Goal: Task Accomplishment & Management: Complete application form

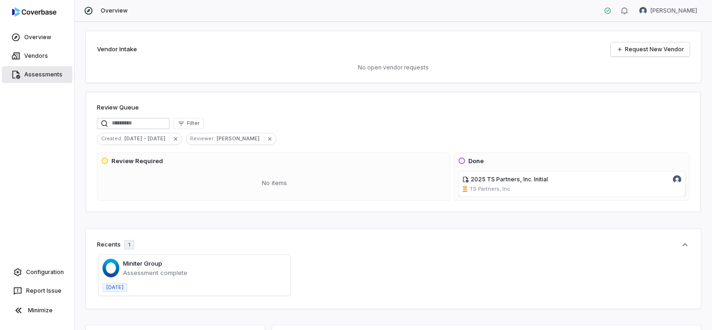
click at [56, 80] on link "Assessments" at bounding box center [37, 74] width 70 height 17
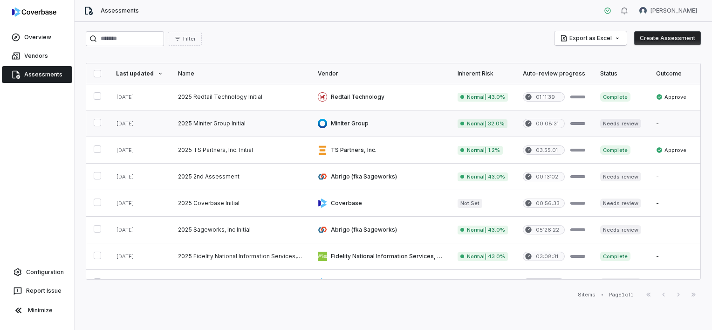
click at [131, 126] on link at bounding box center [140, 123] width 62 height 26
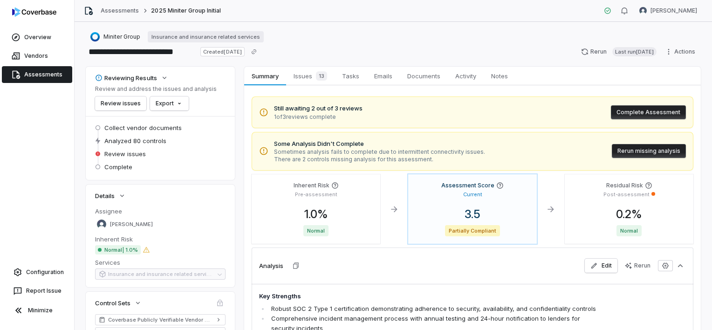
click at [645, 114] on button "Complete Assessment" at bounding box center [648, 112] width 75 height 14
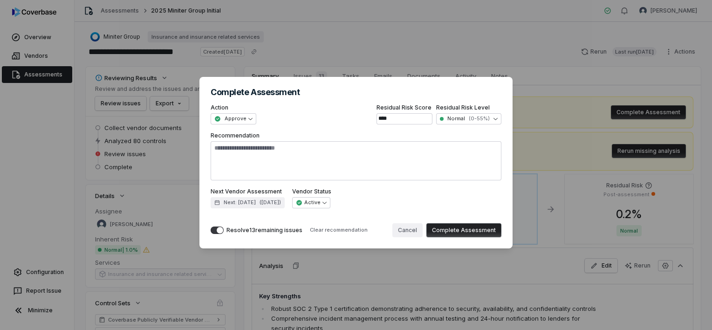
click at [412, 232] on button "Cancel" at bounding box center [407, 230] width 30 height 14
type textarea "*"
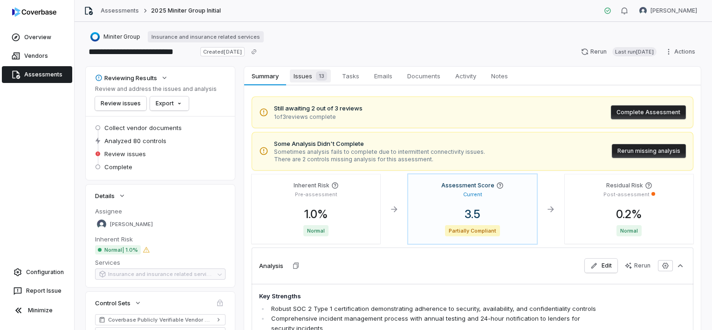
click at [321, 77] on span "13" at bounding box center [321, 75] width 11 height 9
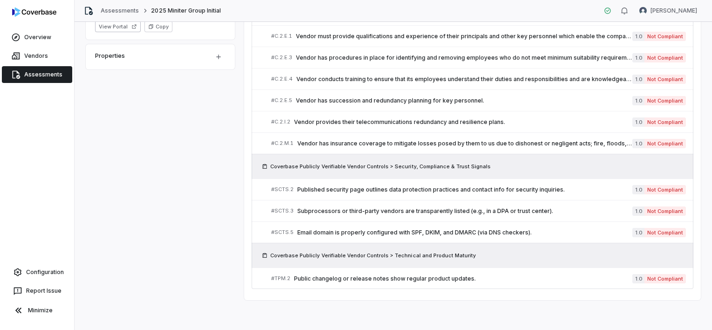
scroll to position [363, 0]
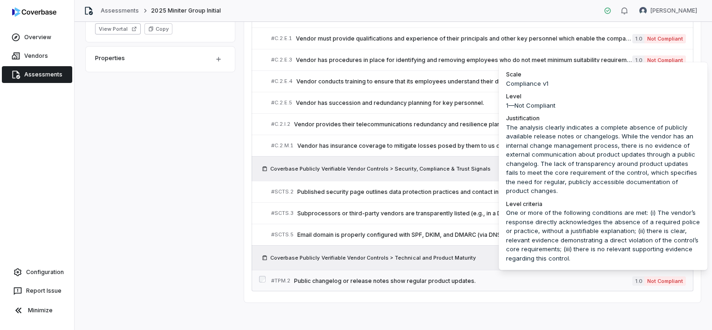
click at [651, 277] on span "Not Compliant" at bounding box center [665, 280] width 41 height 9
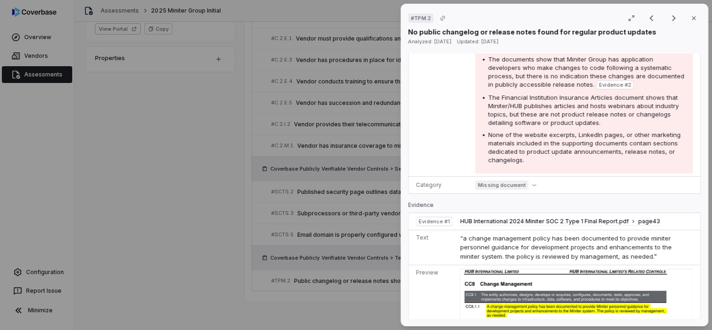
scroll to position [373, 0]
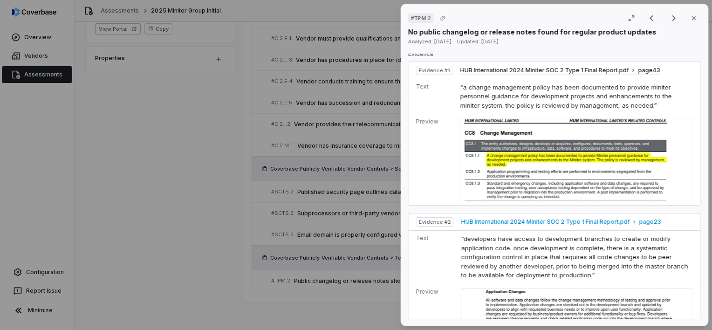
click at [587, 226] on span "HUB International 2024 Miniter SOC 2 Type 1 Final Report.pdf" at bounding box center [545, 221] width 169 height 7
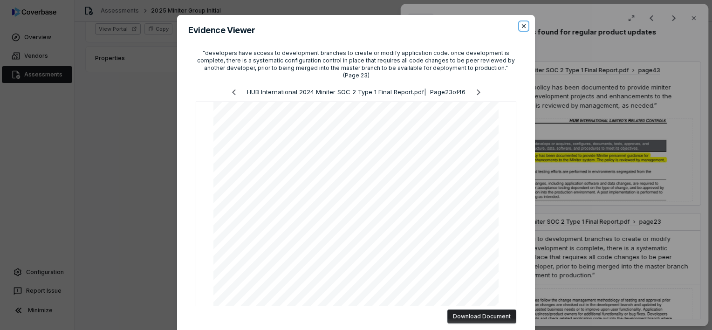
click at [523, 23] on icon "button" at bounding box center [523, 25] width 7 height 7
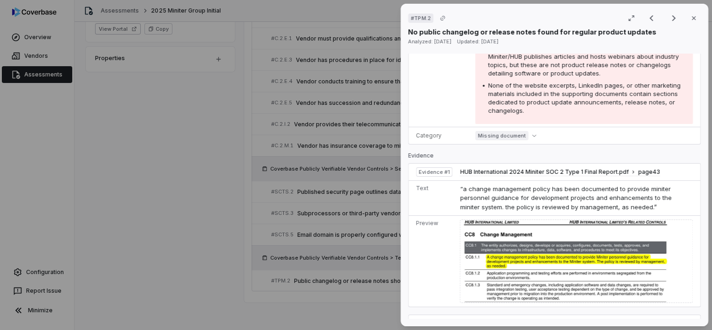
scroll to position [300, 0]
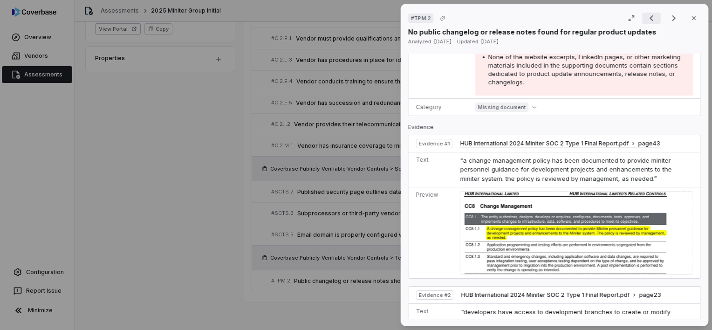
click at [650, 17] on icon "Previous result" at bounding box center [652, 18] width 4 height 6
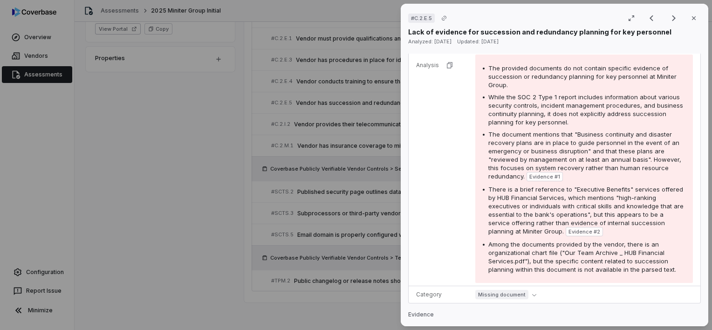
scroll to position [140, 0]
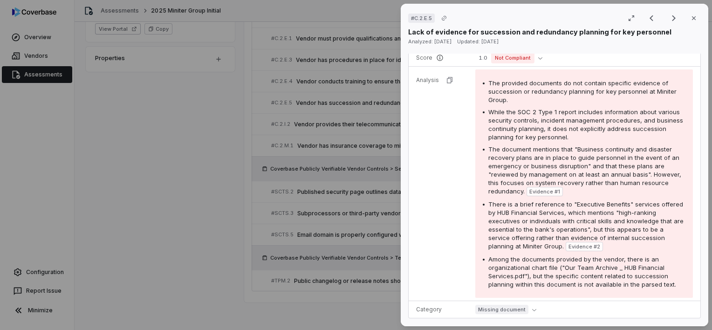
click at [218, 164] on div "# C.2.E.5 Result 10 of 13 Close Lack of evidence for succession and redundancy …" at bounding box center [356, 165] width 712 height 330
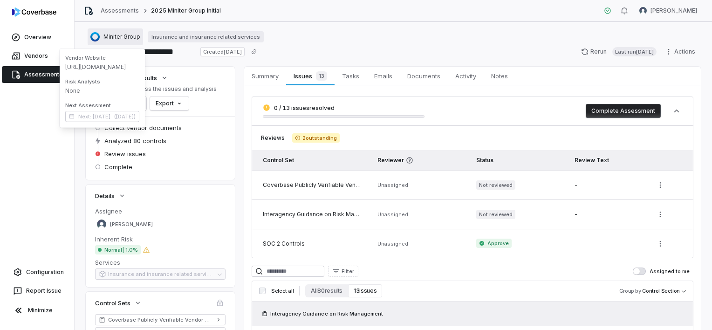
click at [114, 36] on span "Miniter Group" at bounding box center [121, 36] width 37 height 7
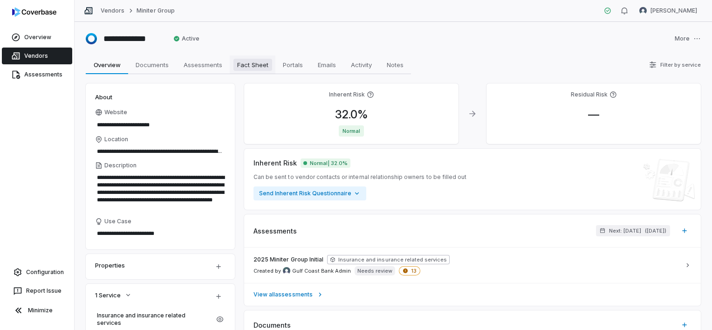
click at [254, 65] on span "Fact Sheet" at bounding box center [253, 65] width 39 height 12
type textarea "*"
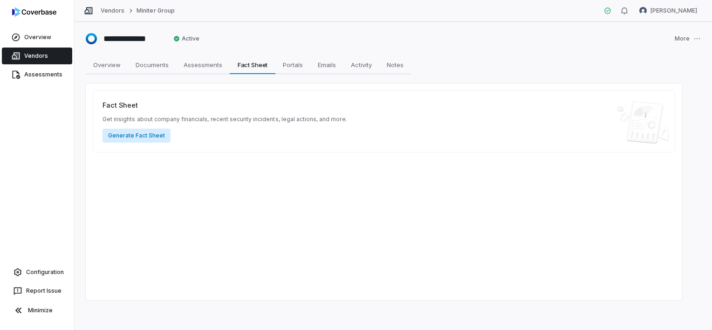
click at [153, 136] on button "Generate Fact Sheet" at bounding box center [137, 136] width 68 height 14
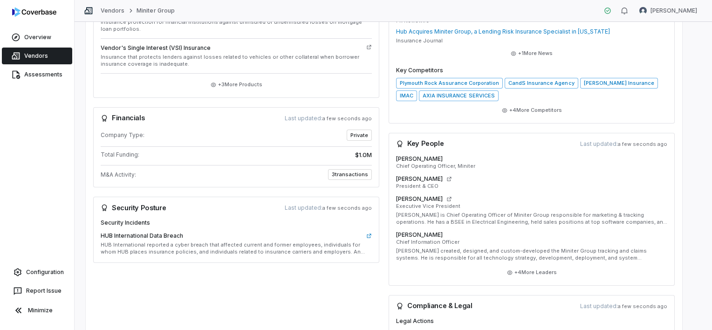
scroll to position [311, 0]
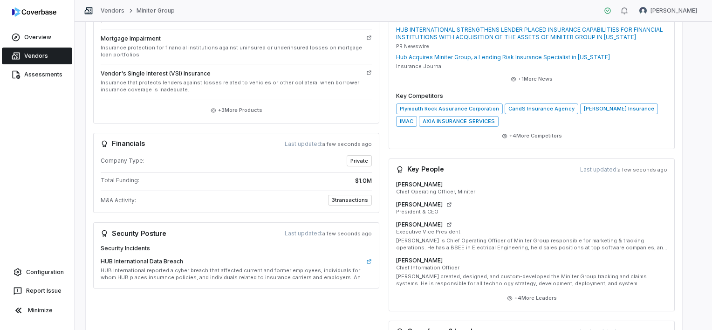
click at [389, 172] on div "Key People Last updated: a few seconds ago" at bounding box center [532, 169] width 286 height 22
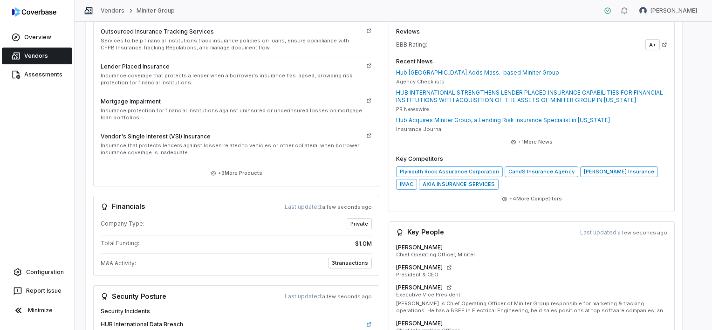
scroll to position [265, 0]
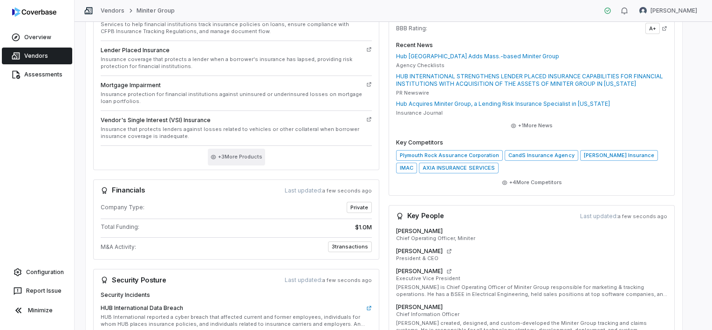
click at [246, 157] on button "+ 3 More Products" at bounding box center [236, 157] width 57 height 17
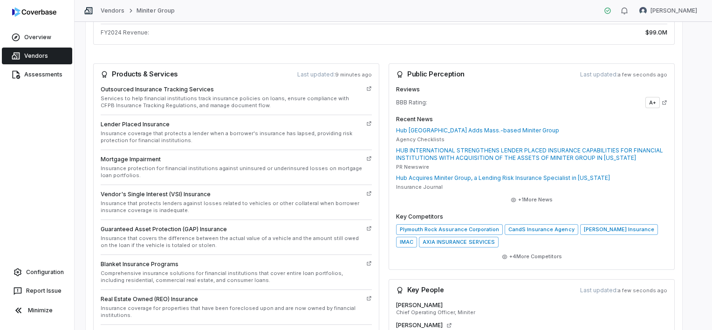
scroll to position [172, 0]
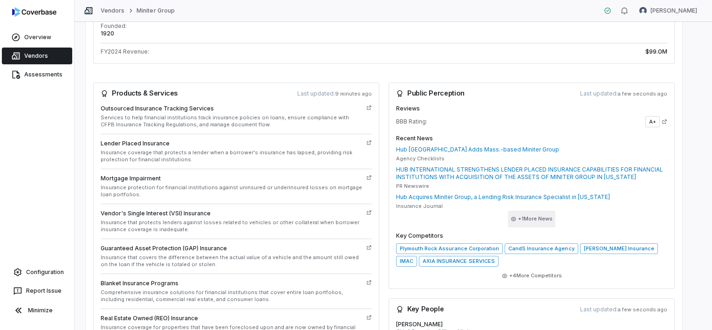
click at [526, 220] on button "+ 1 More News" at bounding box center [532, 219] width 48 height 17
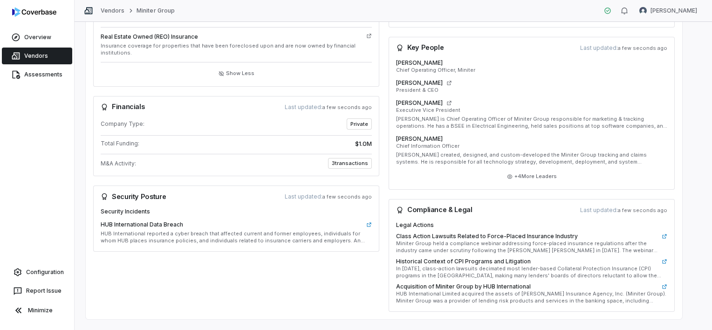
scroll to position [472, 0]
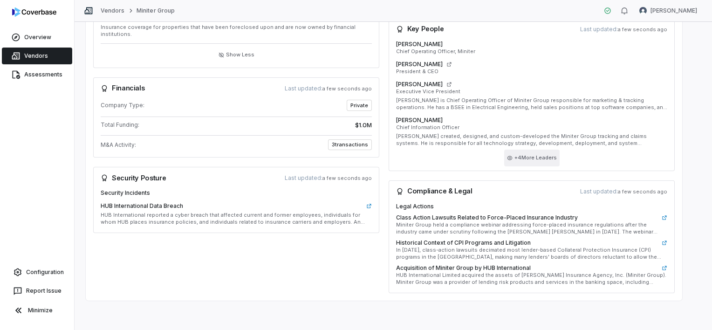
click at [542, 157] on button "+ 4 More Leaders" at bounding box center [531, 158] width 55 height 17
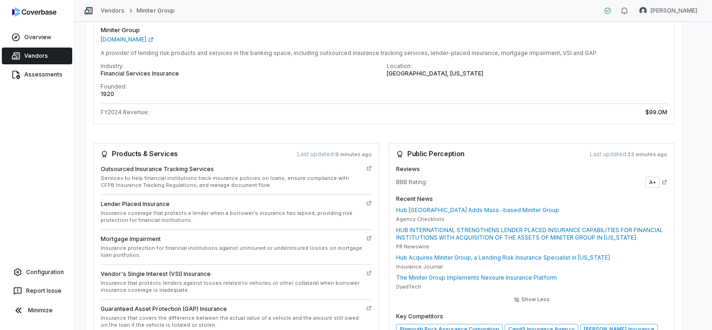
scroll to position [0, 0]
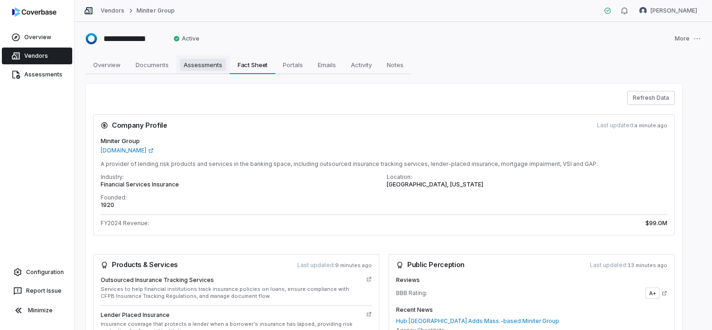
click at [192, 63] on span "Assessments" at bounding box center [203, 65] width 46 height 12
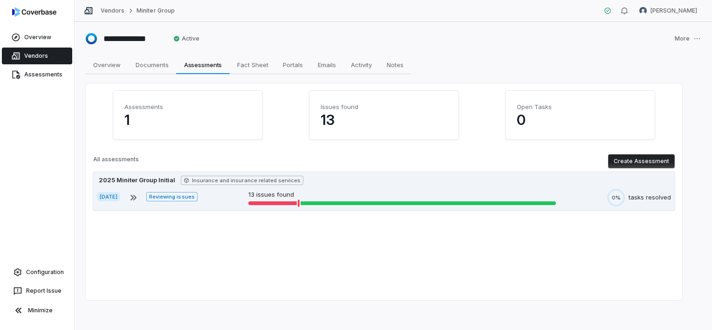
click at [265, 203] on div at bounding box center [273, 203] width 50 height 4
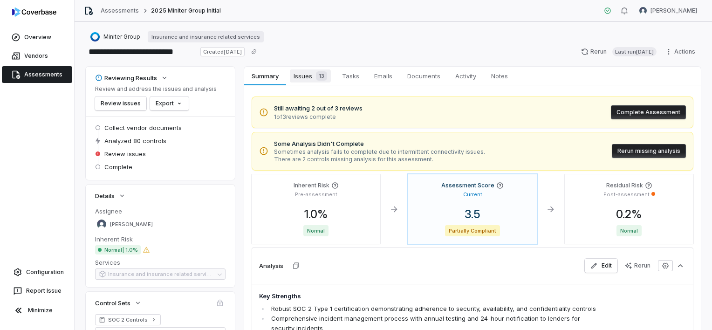
click at [307, 77] on span "Issues 13" at bounding box center [310, 75] width 41 height 13
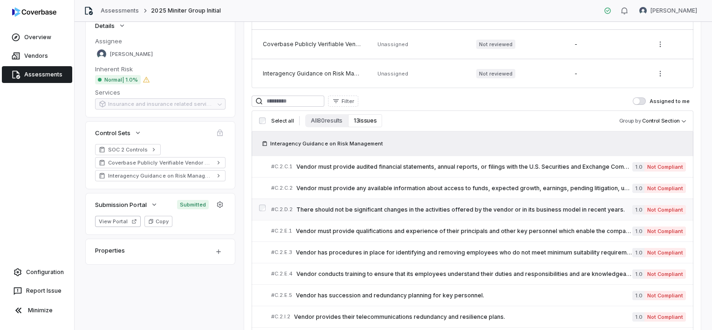
scroll to position [186, 0]
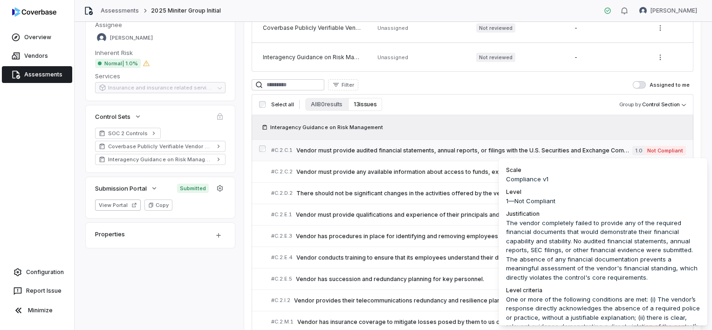
click at [657, 151] on span "Not Compliant" at bounding box center [665, 150] width 41 height 9
